Goal: Information Seeking & Learning: Check status

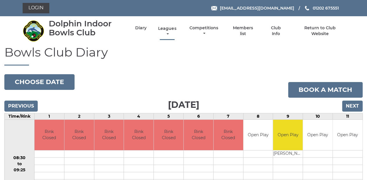
click at [168, 29] on link "Leagues" at bounding box center [167, 31] width 21 height 11
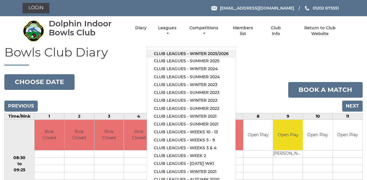
click at [181, 52] on link "Club leagues - Winter 2025/2026" at bounding box center [191, 54] width 89 height 8
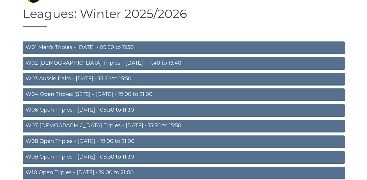
scroll to position [58, 0]
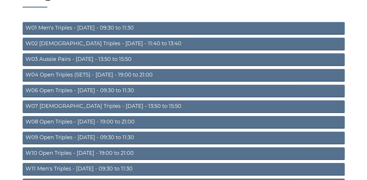
click at [153, 90] on link "W06 Open Triples - Tuesday - 09:30 to 11:30" at bounding box center [184, 91] width 322 height 13
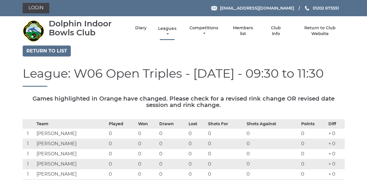
click at [169, 30] on link "Leagues" at bounding box center [167, 31] width 21 height 11
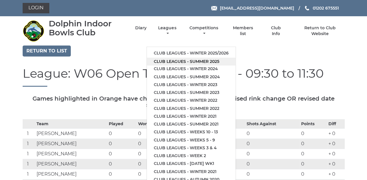
click at [175, 63] on link "Club leagues - Summer 2025" at bounding box center [191, 62] width 89 height 8
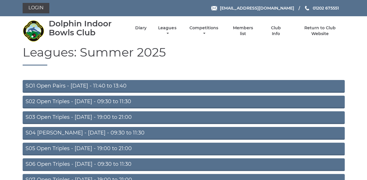
click at [146, 100] on link "S02 Open Triples - Tuesday - 09:30 to 11:30" at bounding box center [184, 102] width 322 height 13
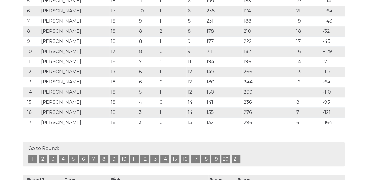
scroll to position [174, 0]
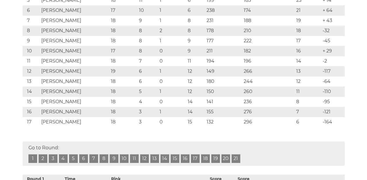
click at [215, 155] on link "19" at bounding box center [215, 158] width 9 height 9
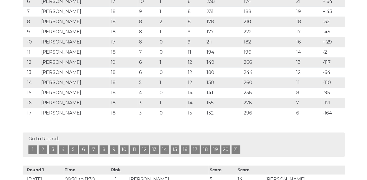
scroll to position [232, 0]
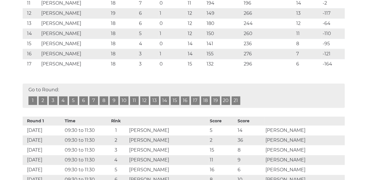
click at [225, 97] on link "20" at bounding box center [225, 100] width 9 height 9
